Goal: Task Accomplishment & Management: Manage account settings

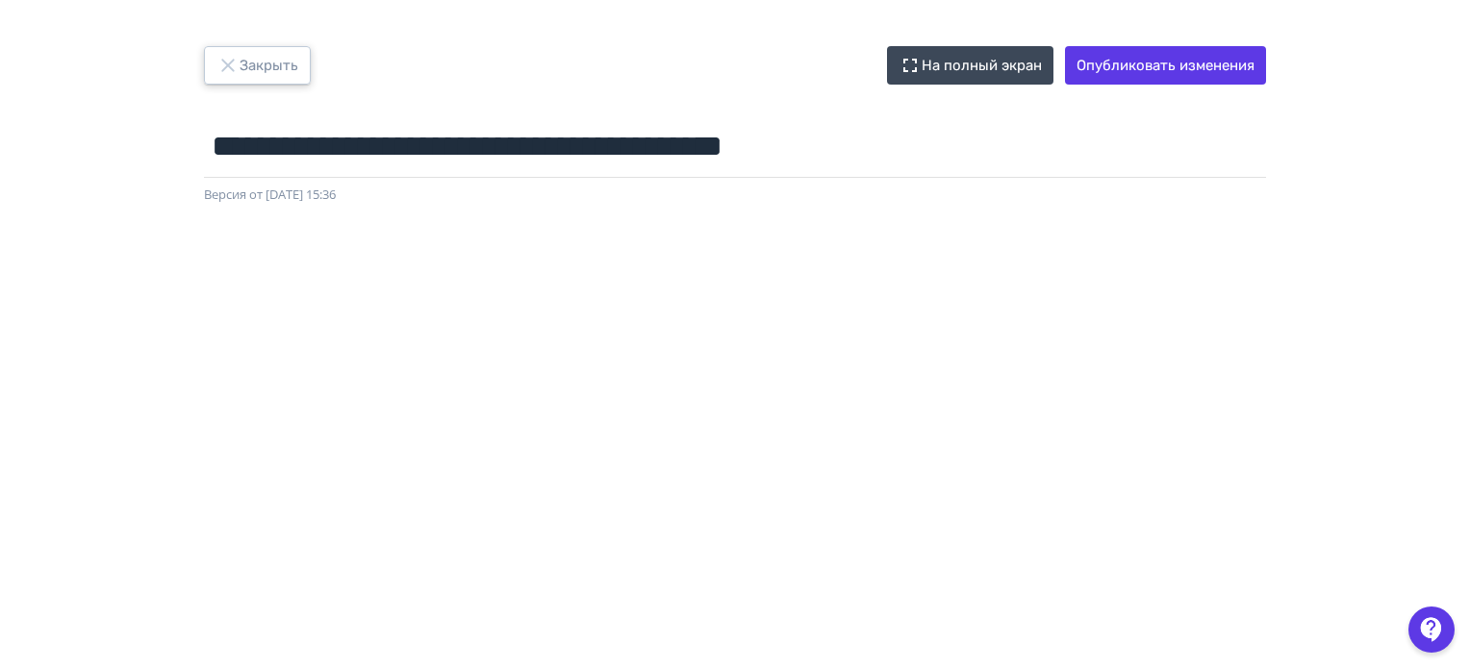
click at [227, 68] on icon "button" at bounding box center [227, 65] width 23 height 23
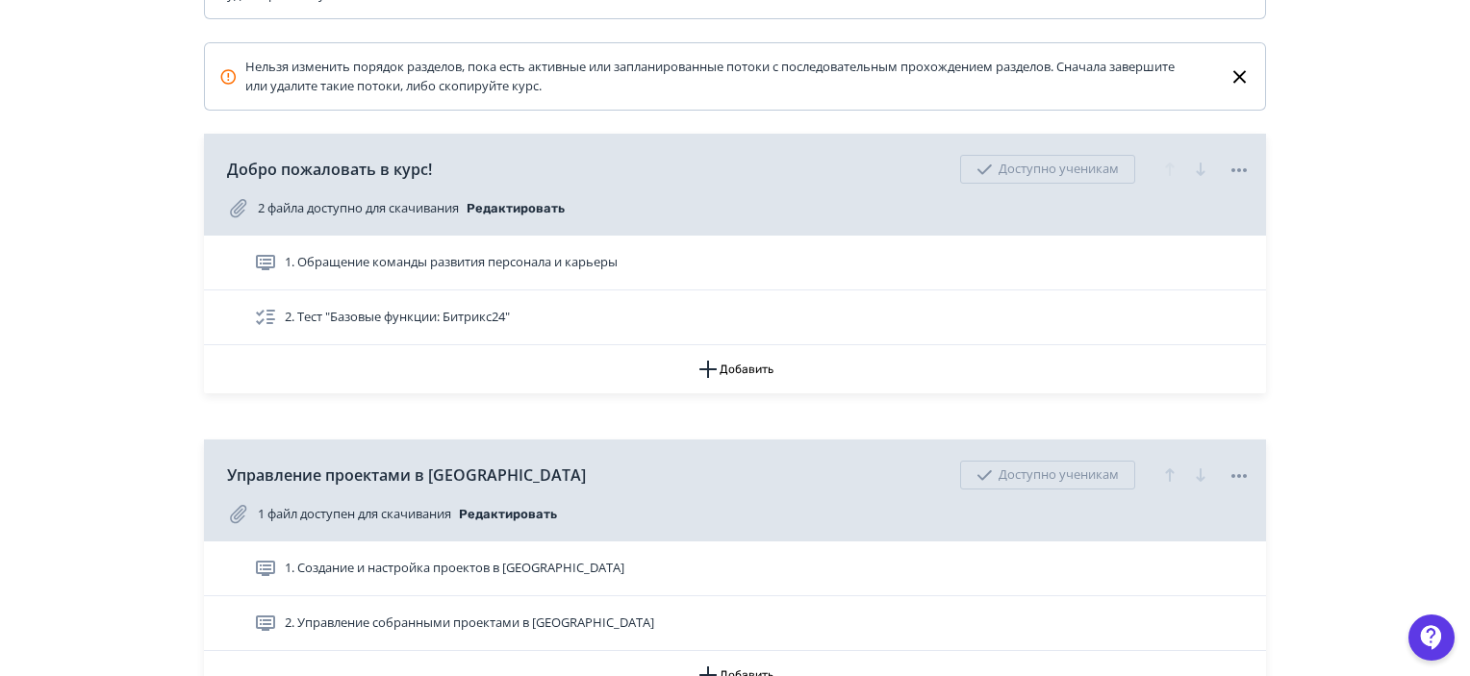
scroll to position [385, 0]
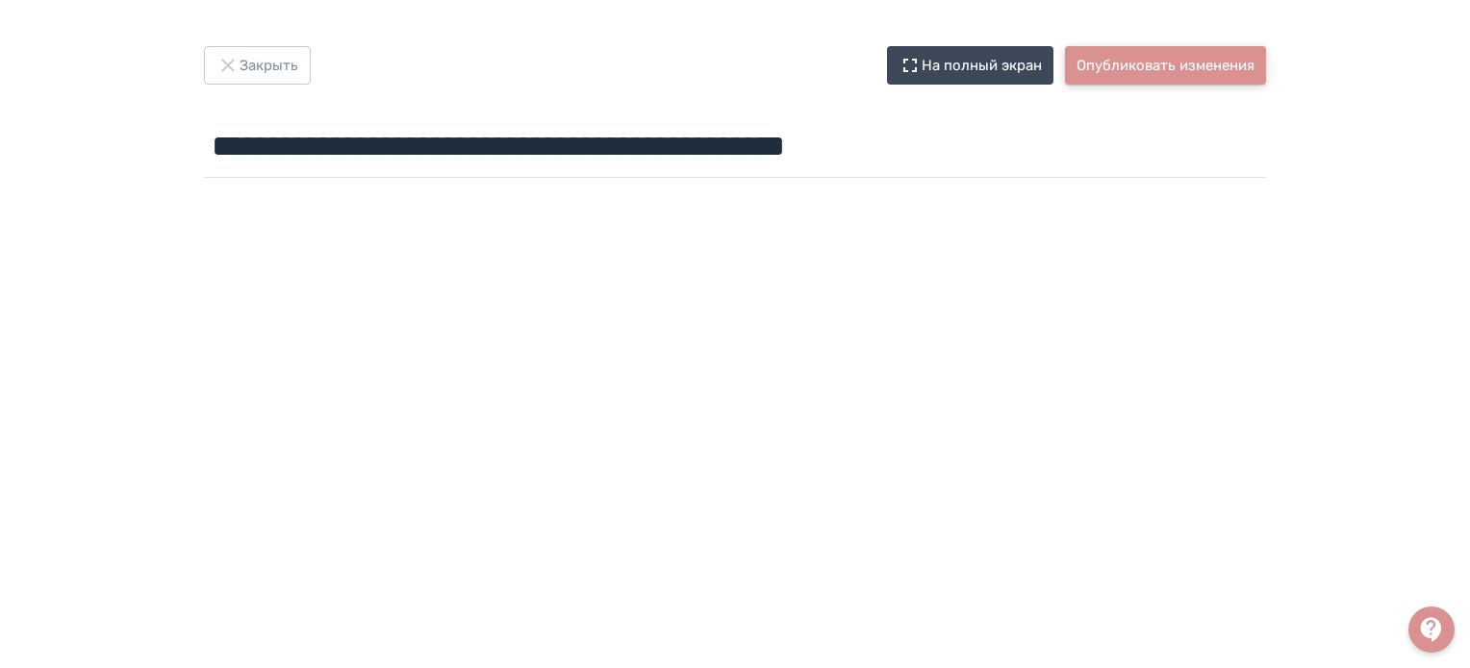
click at [1121, 57] on button "Опубликовать изменения" at bounding box center [1165, 65] width 201 height 38
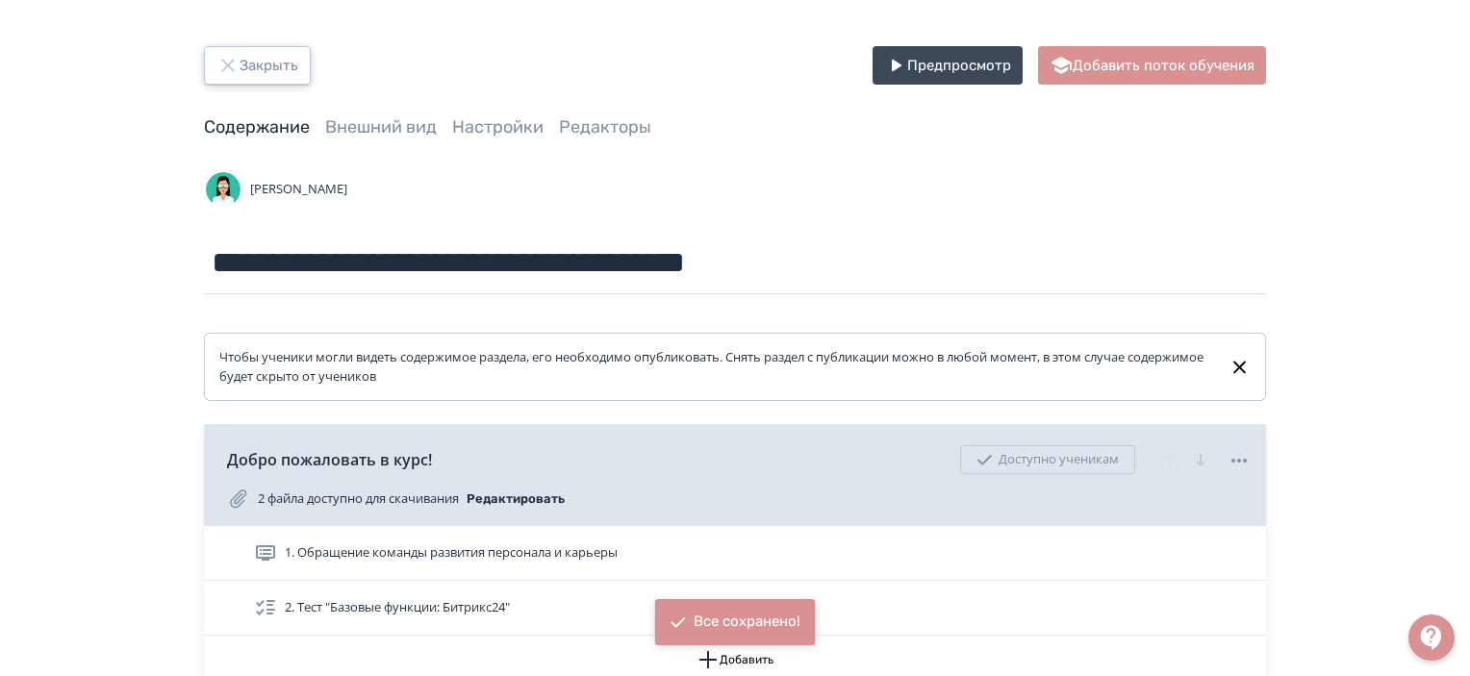
click at [261, 63] on button "Закрыть" at bounding box center [257, 65] width 107 height 38
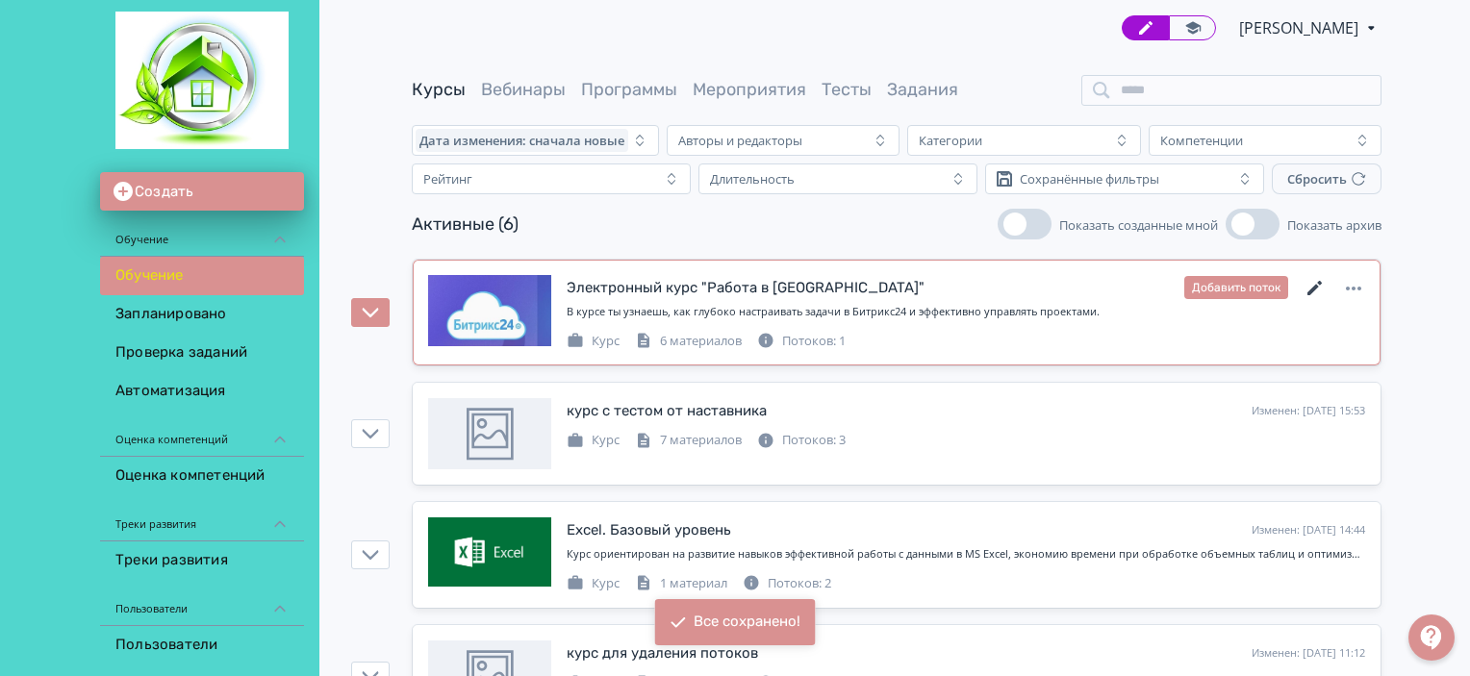
click at [1312, 283] on icon at bounding box center [1314, 288] width 23 height 23
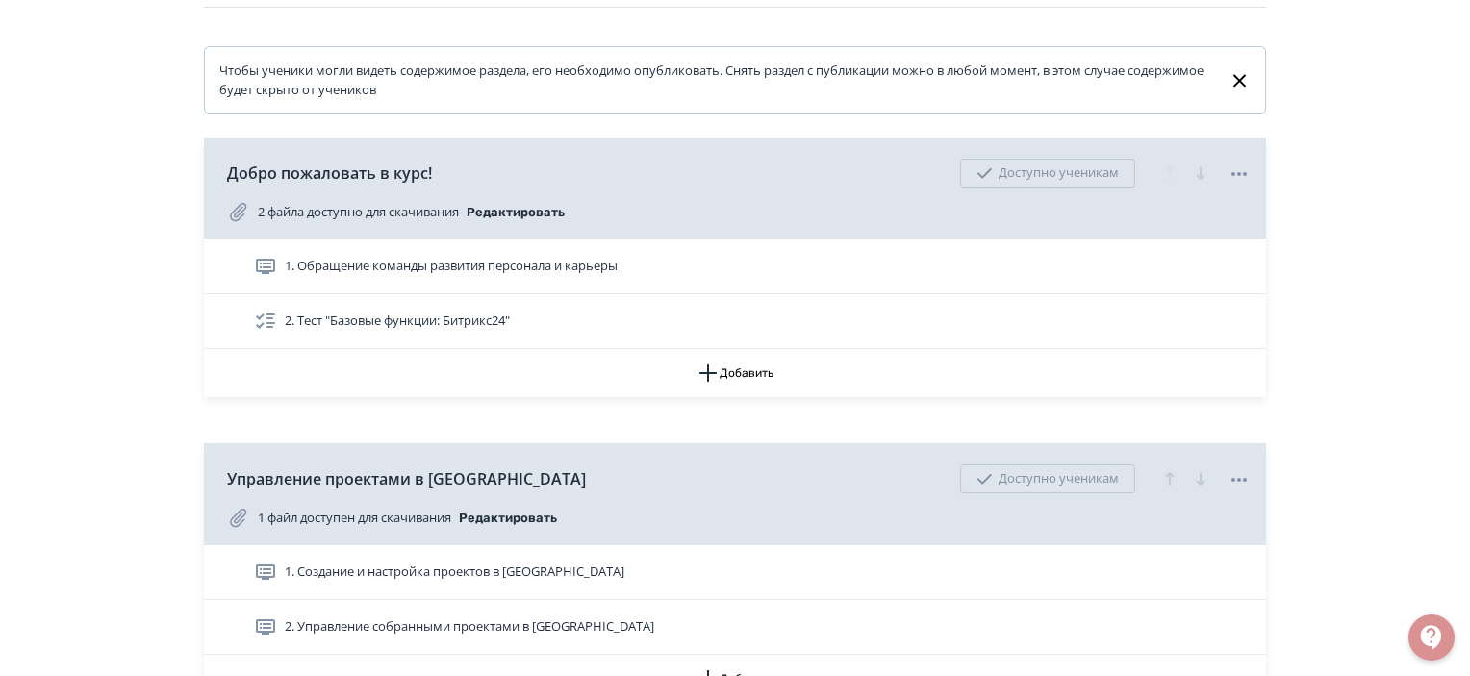
scroll to position [289, 0]
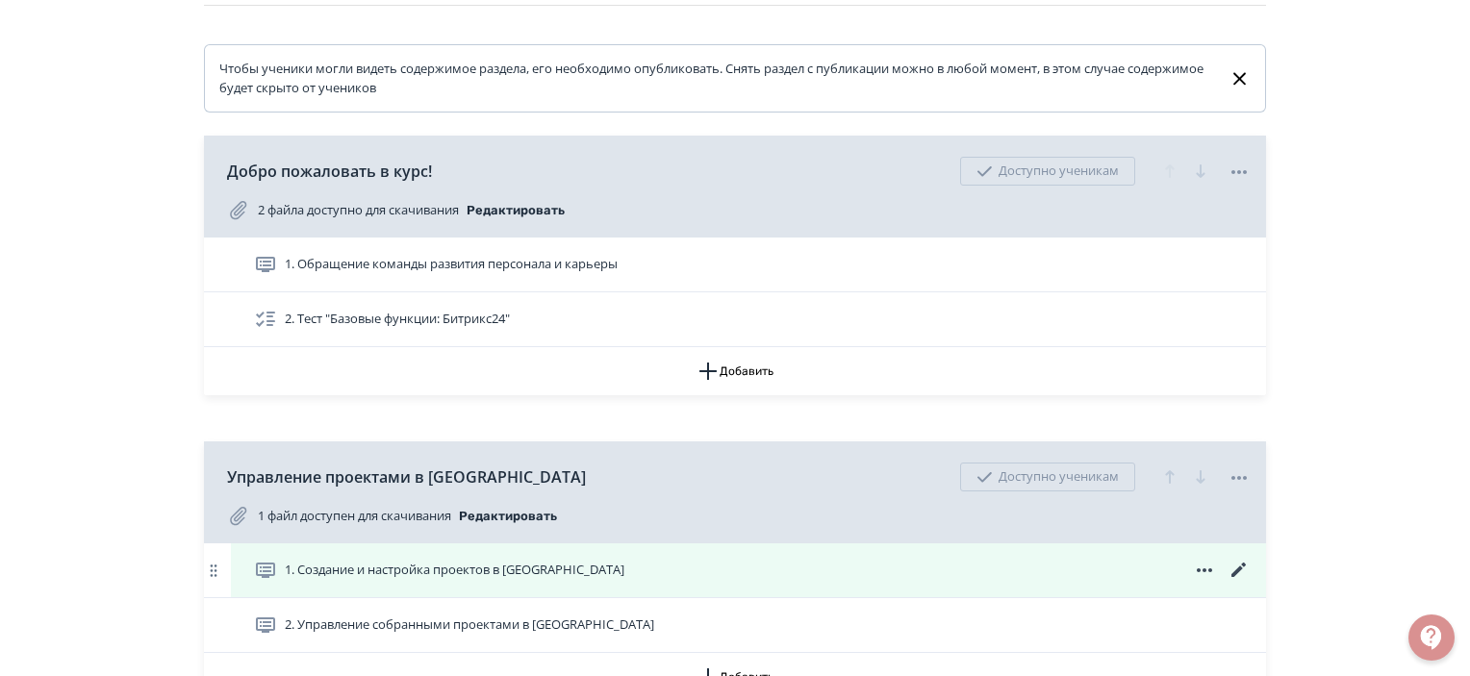
click at [1236, 573] on icon at bounding box center [1238, 570] width 14 height 14
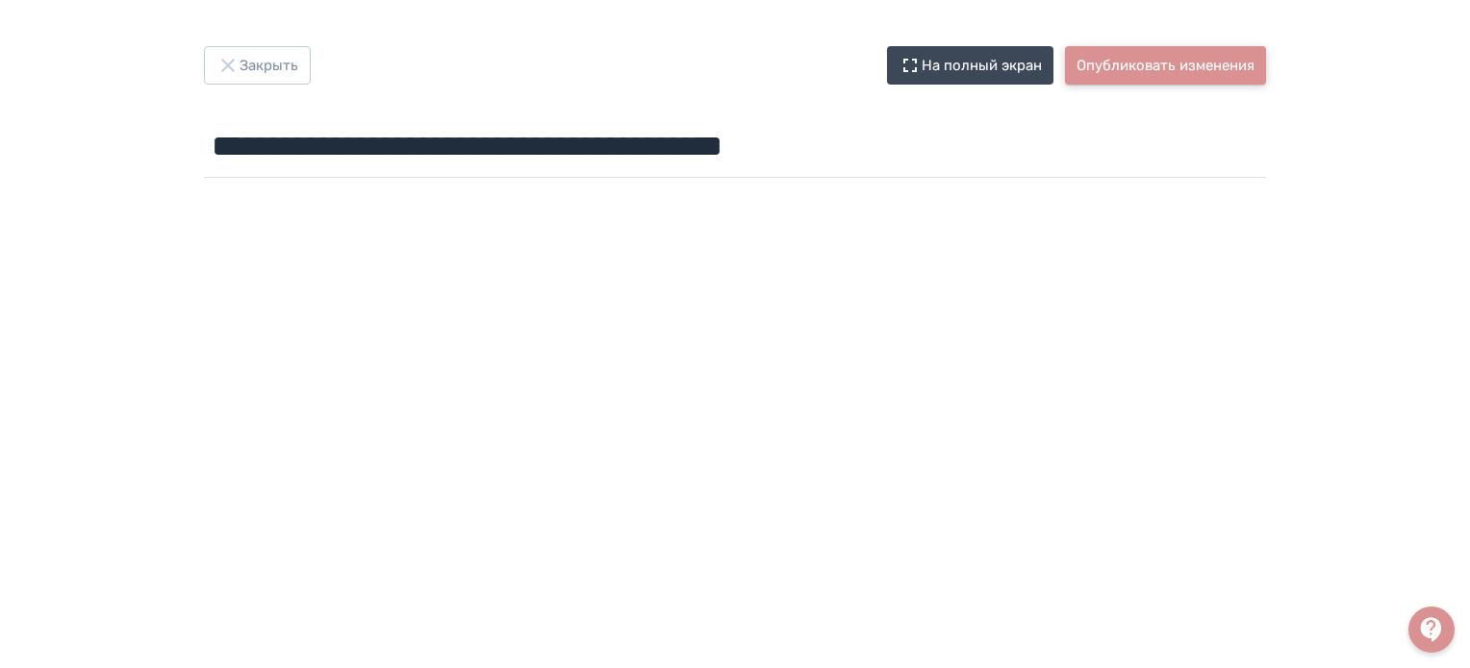
click at [1158, 65] on button "Опубликовать изменения" at bounding box center [1165, 65] width 201 height 38
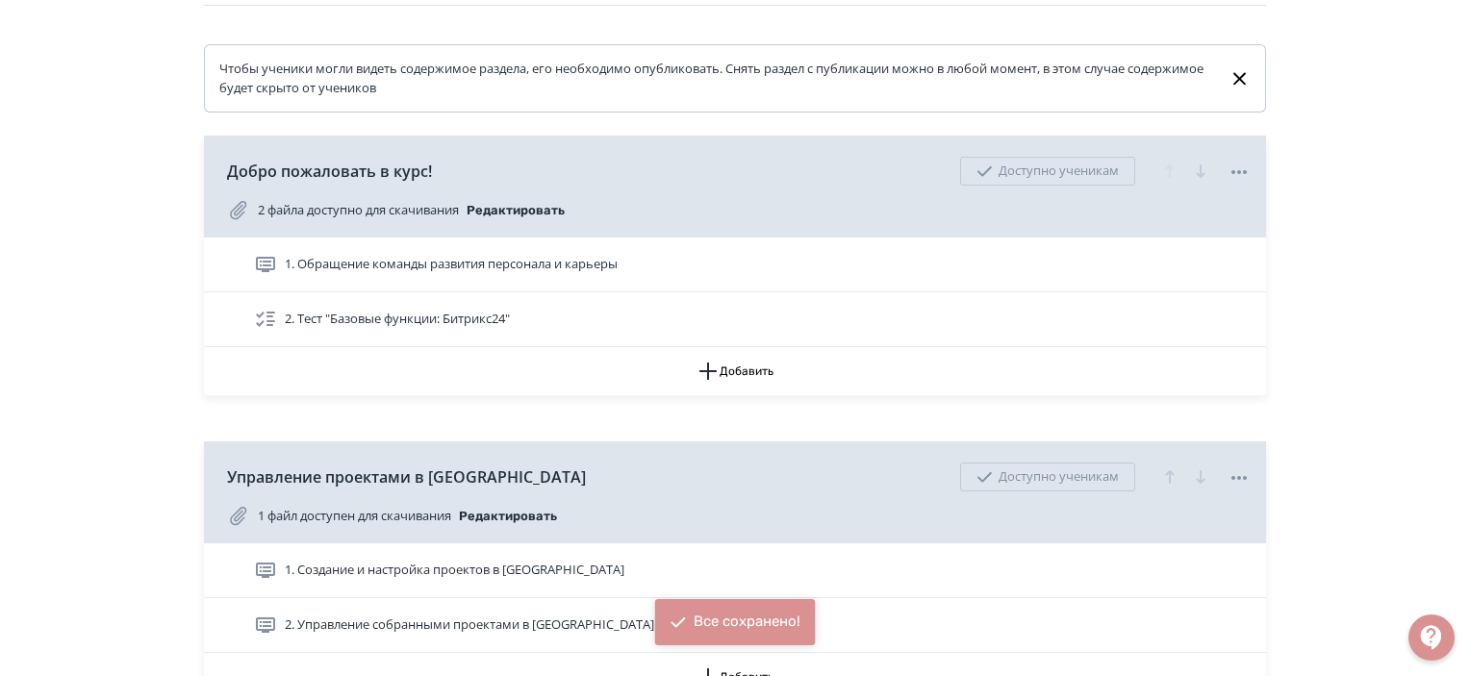
scroll to position [481, 0]
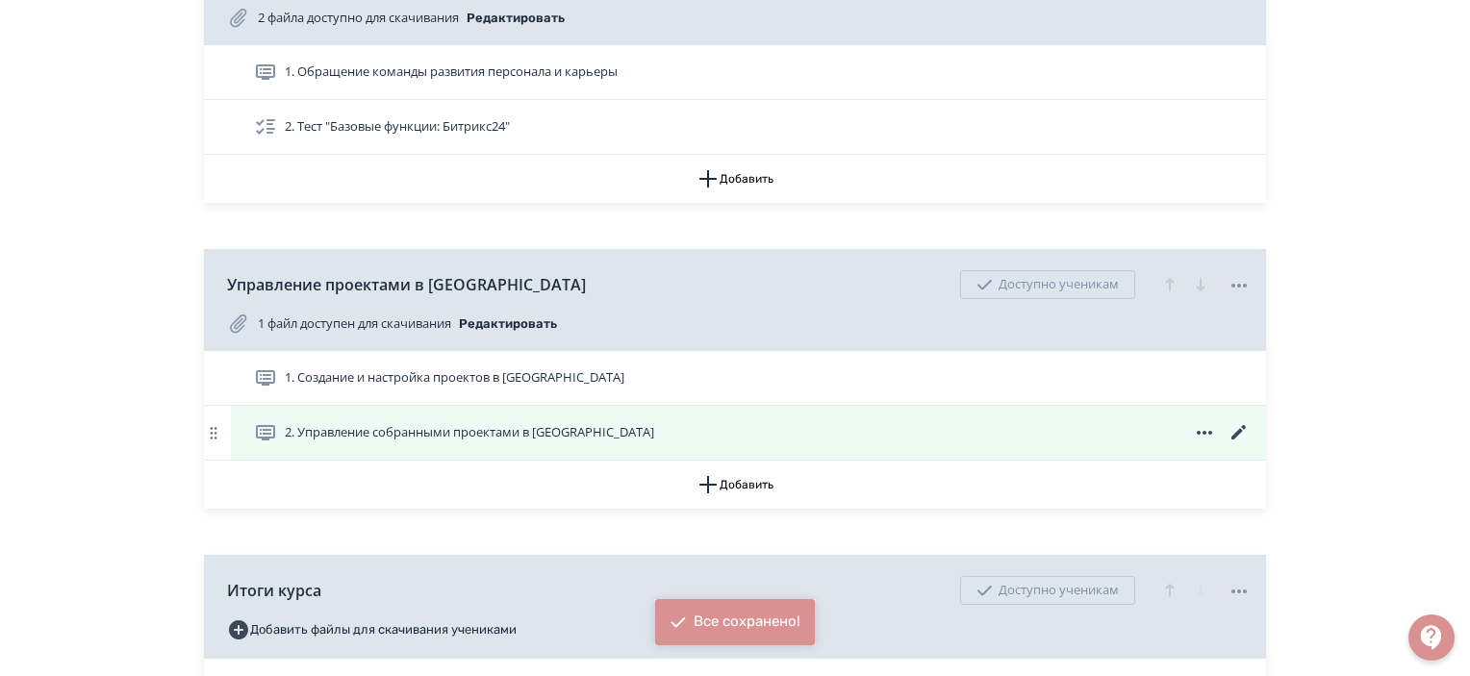
click at [1235, 430] on icon at bounding box center [1238, 432] width 23 height 23
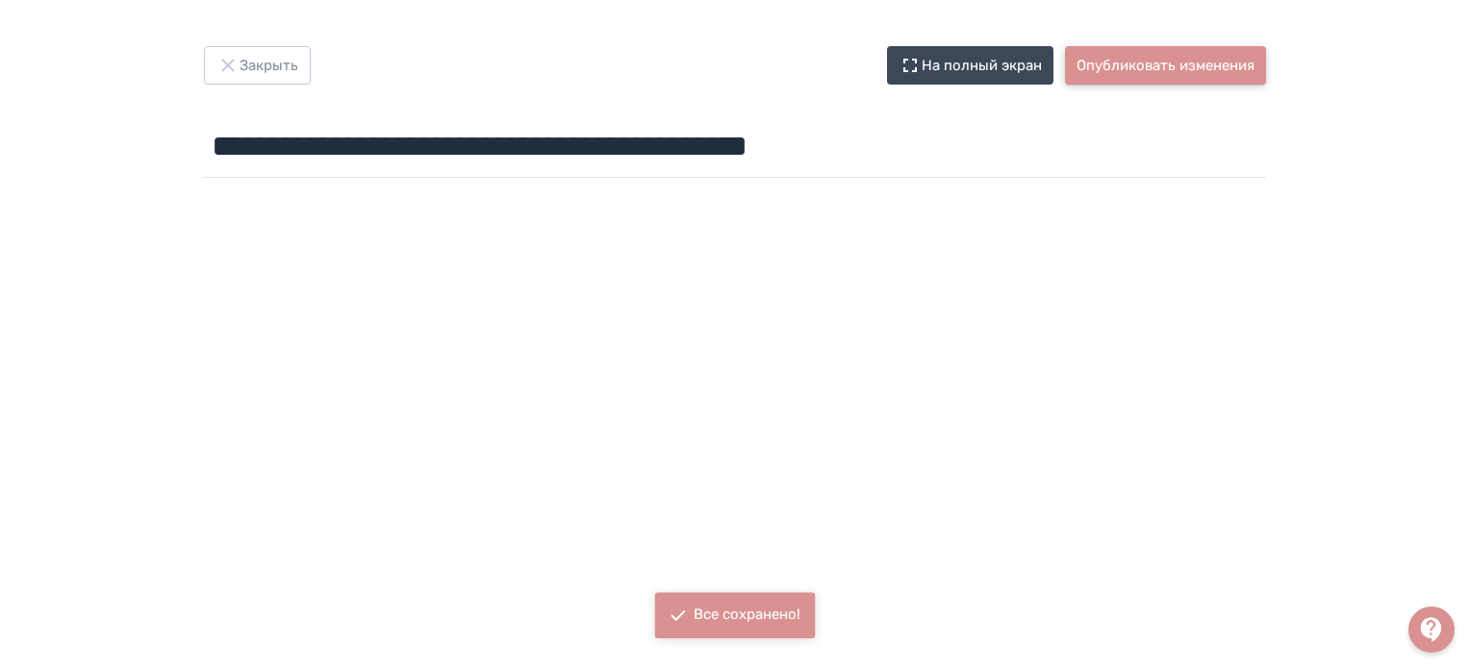
click at [1129, 64] on button "Опубликовать изменения" at bounding box center [1165, 65] width 201 height 38
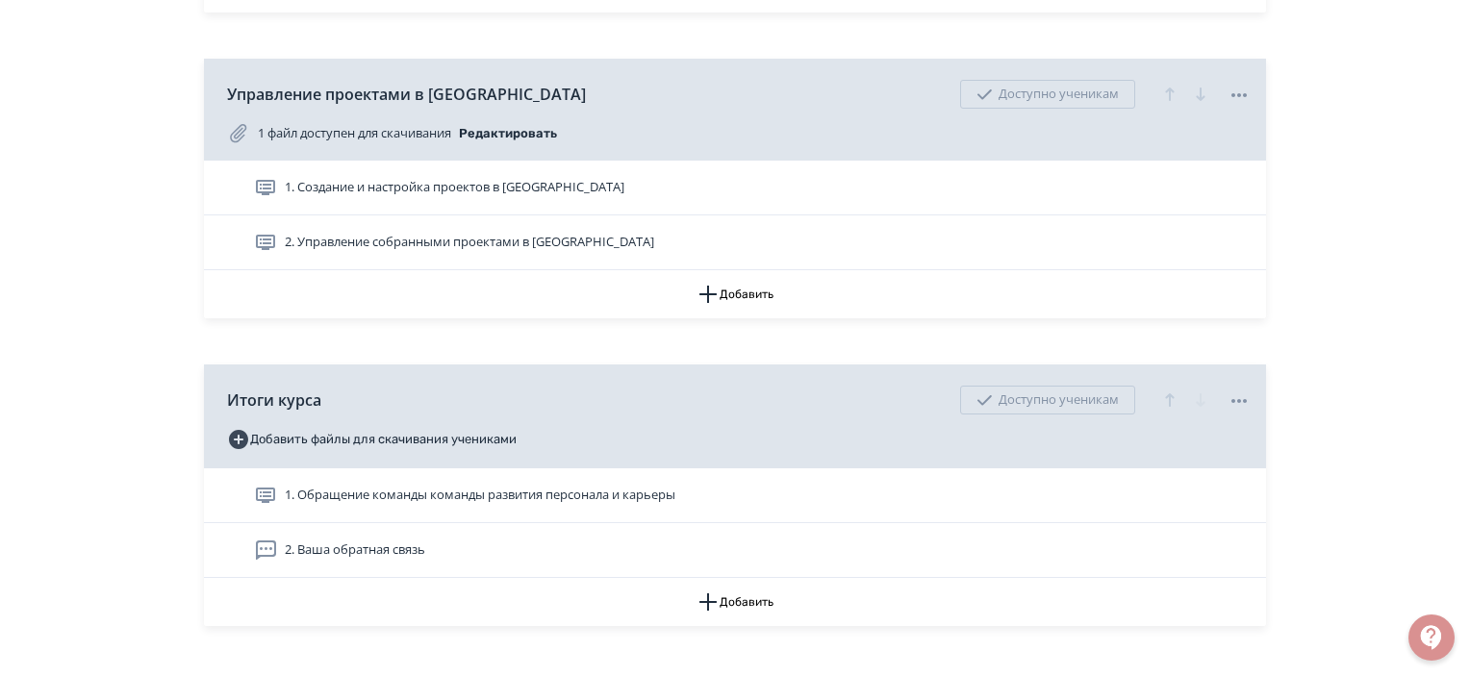
scroll to position [673, 0]
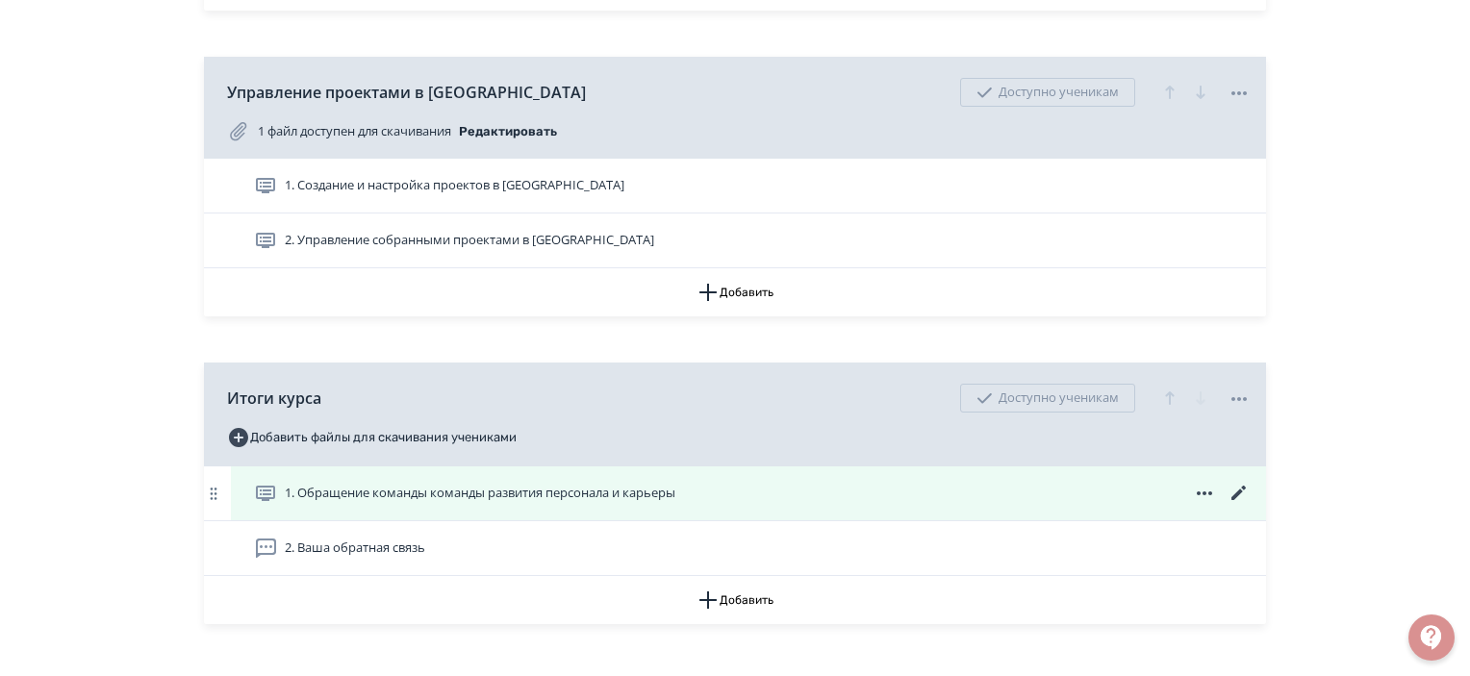
click at [1239, 495] on icon at bounding box center [1238, 493] width 23 height 23
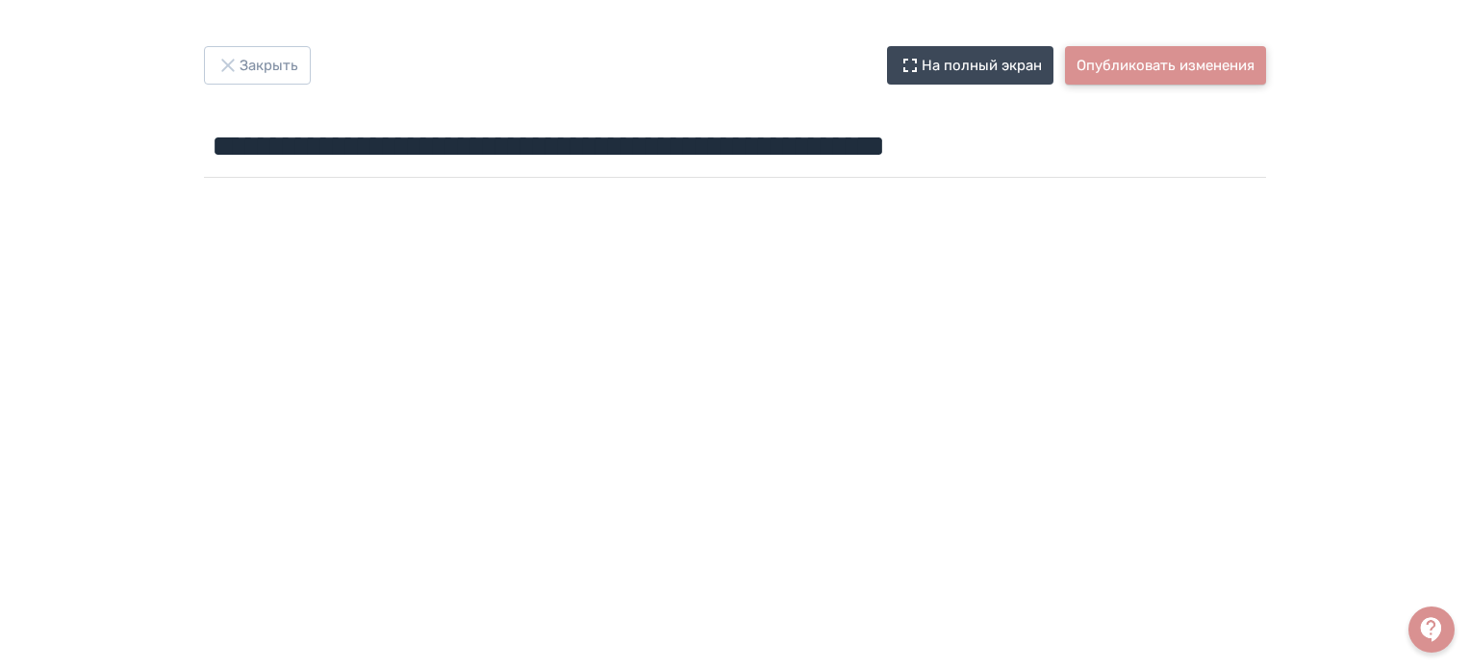
click at [1190, 64] on button "Опубликовать изменения" at bounding box center [1165, 65] width 201 height 38
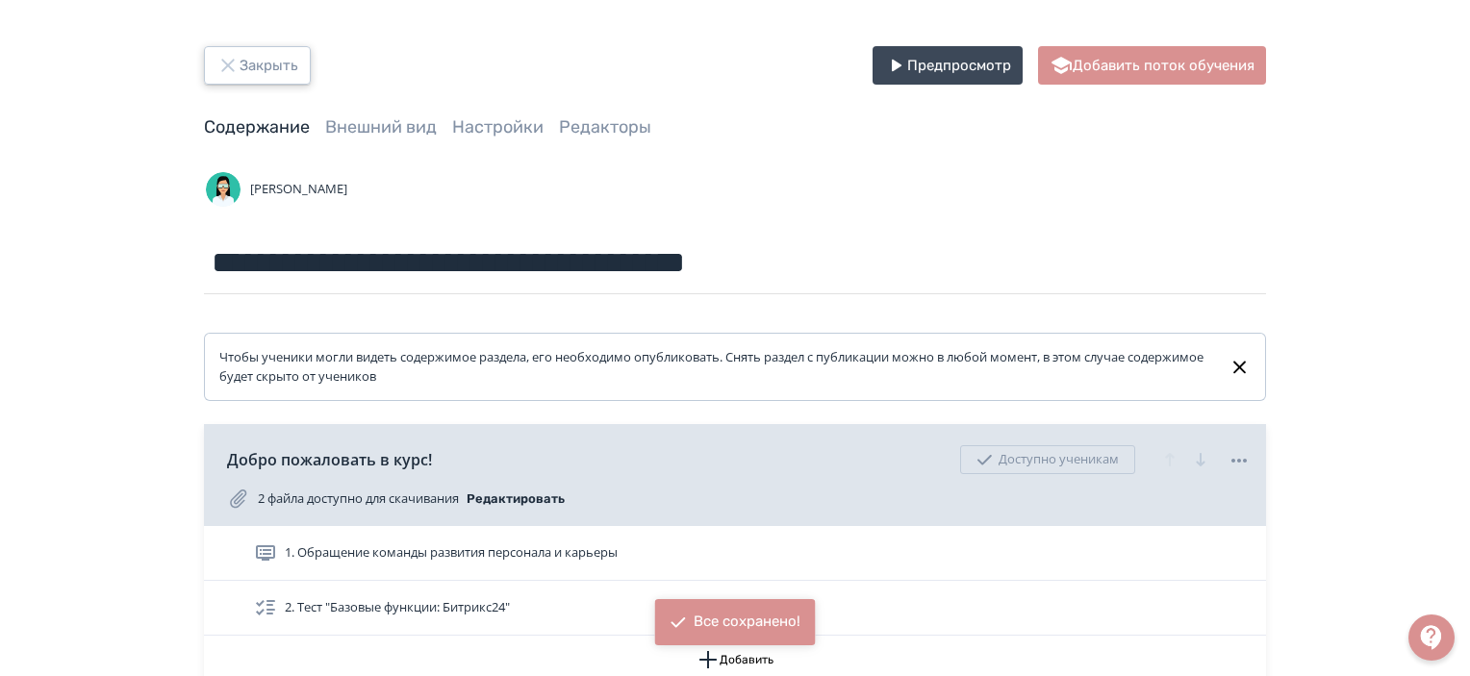
click at [262, 63] on button "Закрыть" at bounding box center [257, 65] width 107 height 38
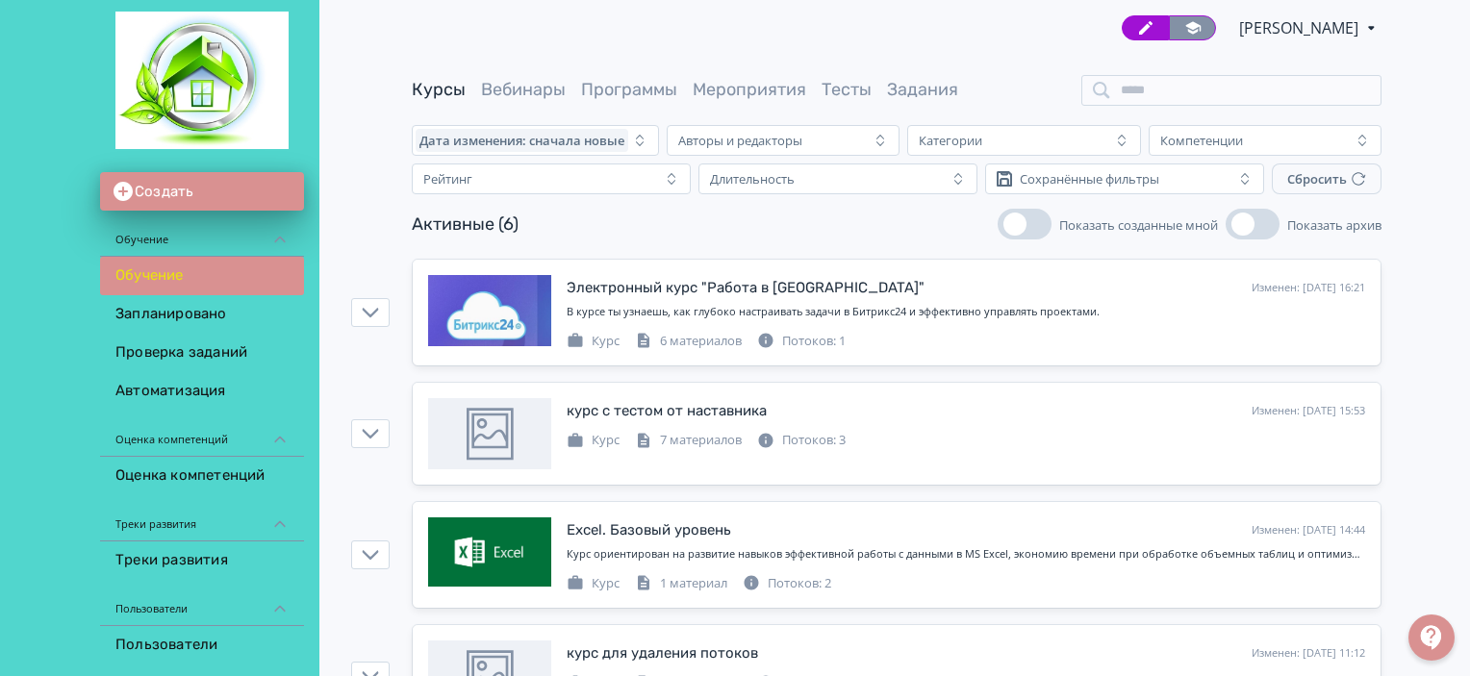
click at [1184, 26] on icon at bounding box center [1192, 27] width 17 height 17
